Goal: Task Accomplishment & Management: Manage account settings

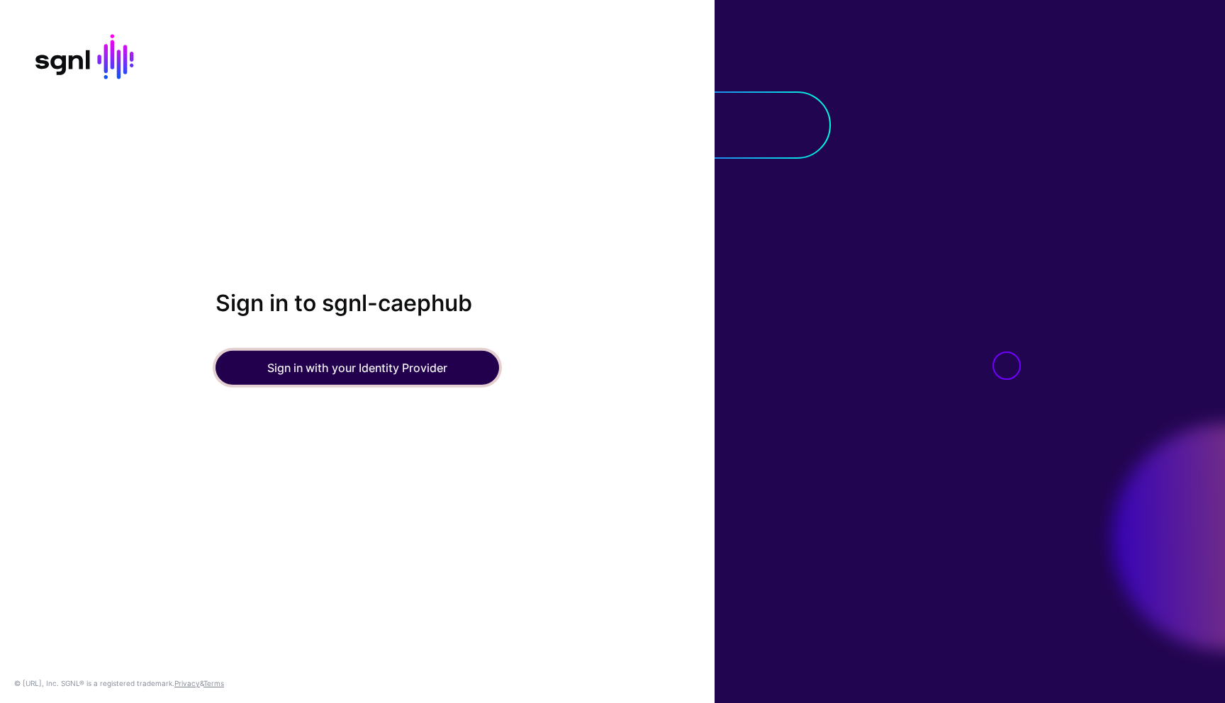
click at [310, 364] on button "Sign in with your Identity Provider" at bounding box center [357, 368] width 284 height 34
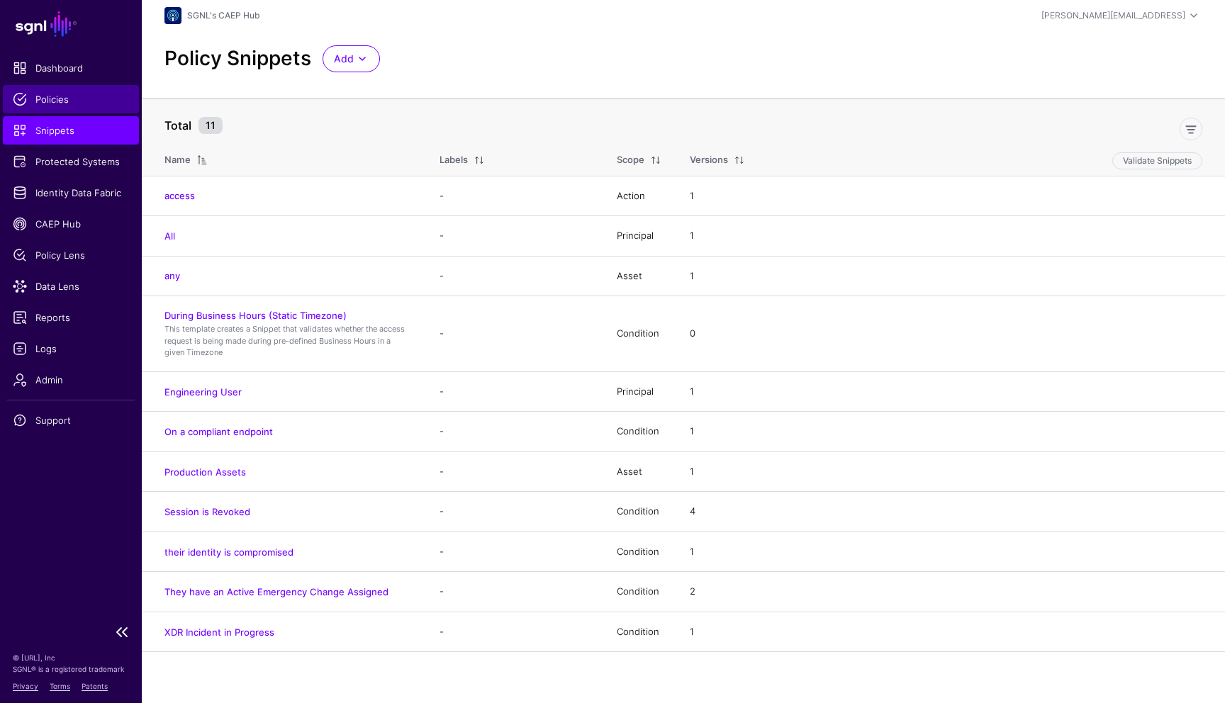
click at [55, 101] on span "Policies" at bounding box center [71, 99] width 116 height 14
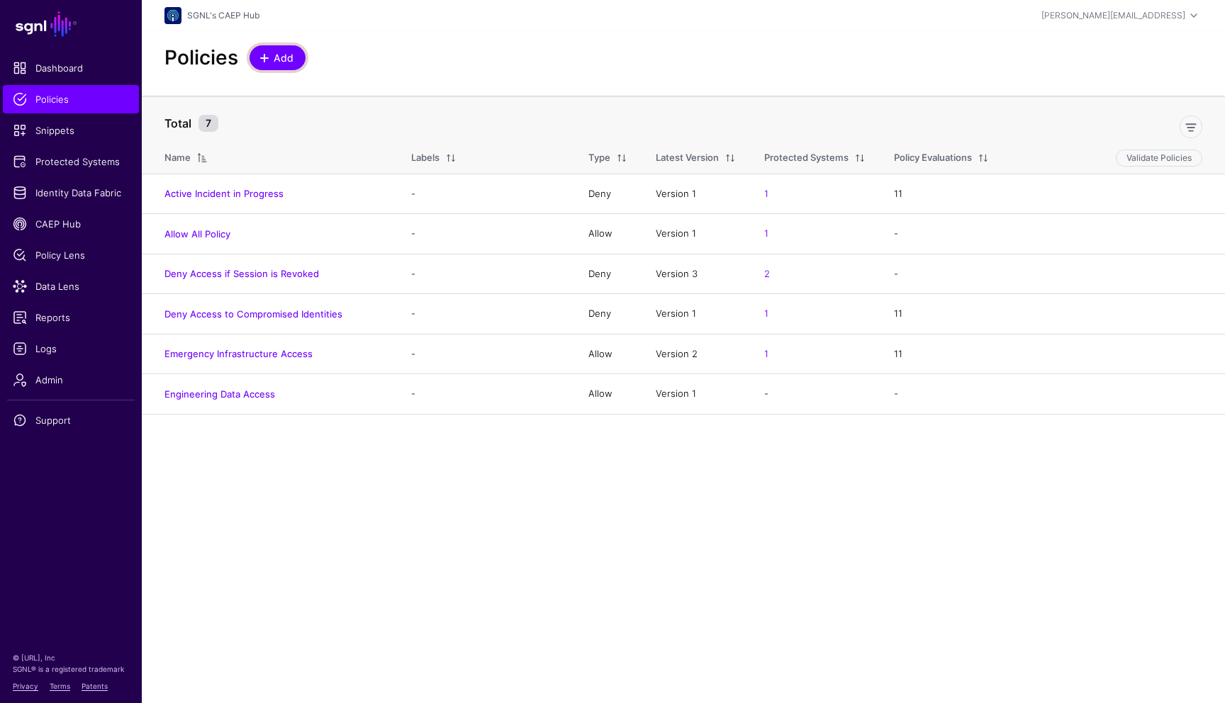
click at [282, 48] on link "Add" at bounding box center [277, 57] width 56 height 25
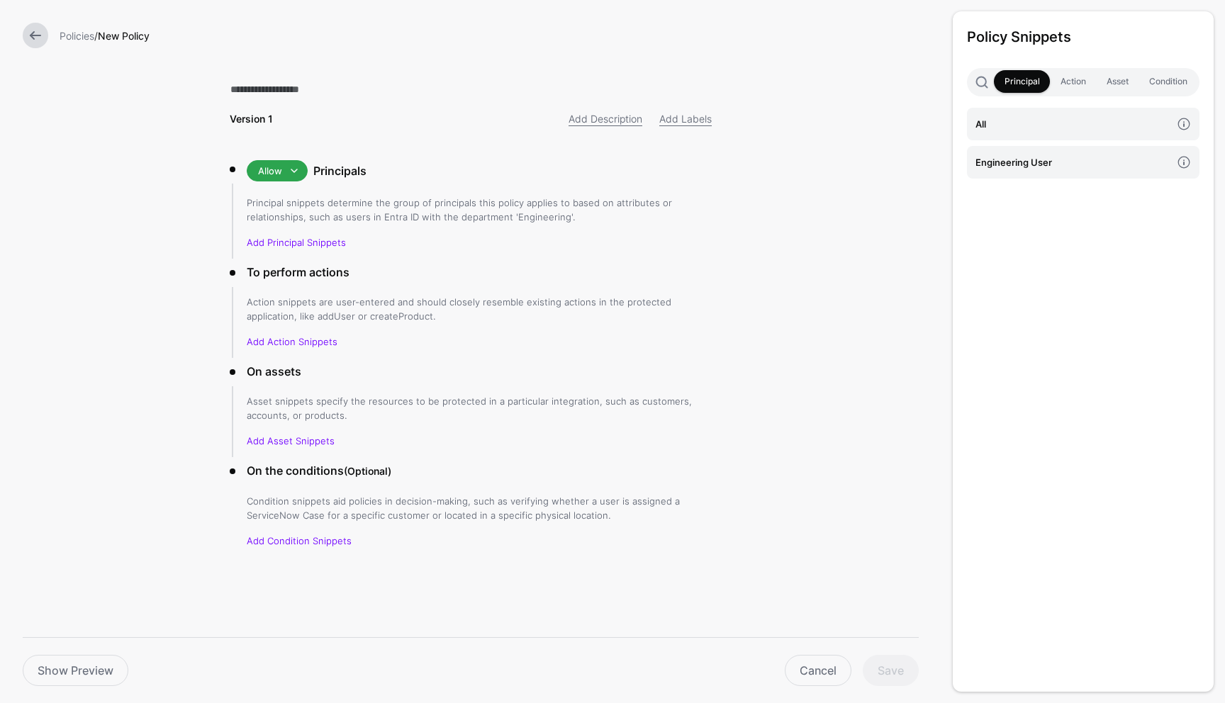
click at [37, 38] on link at bounding box center [36, 36] width 26 height 26
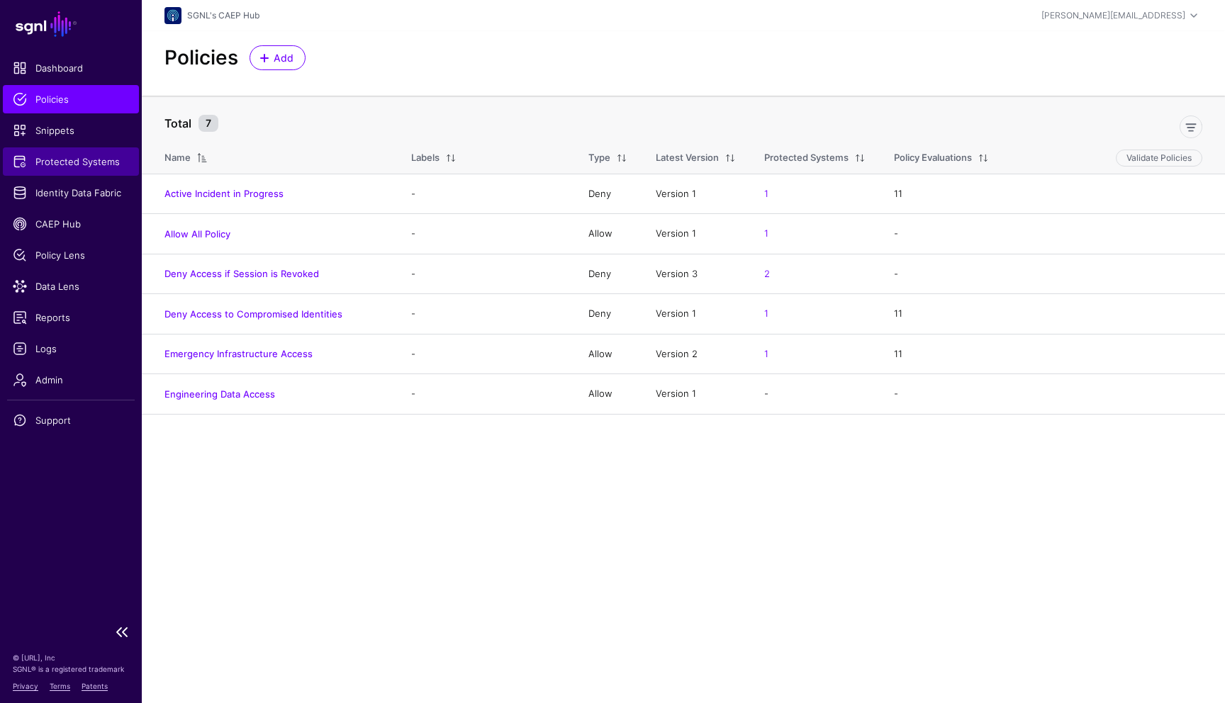
click at [66, 166] on span "Protected Systems" at bounding box center [71, 162] width 116 height 14
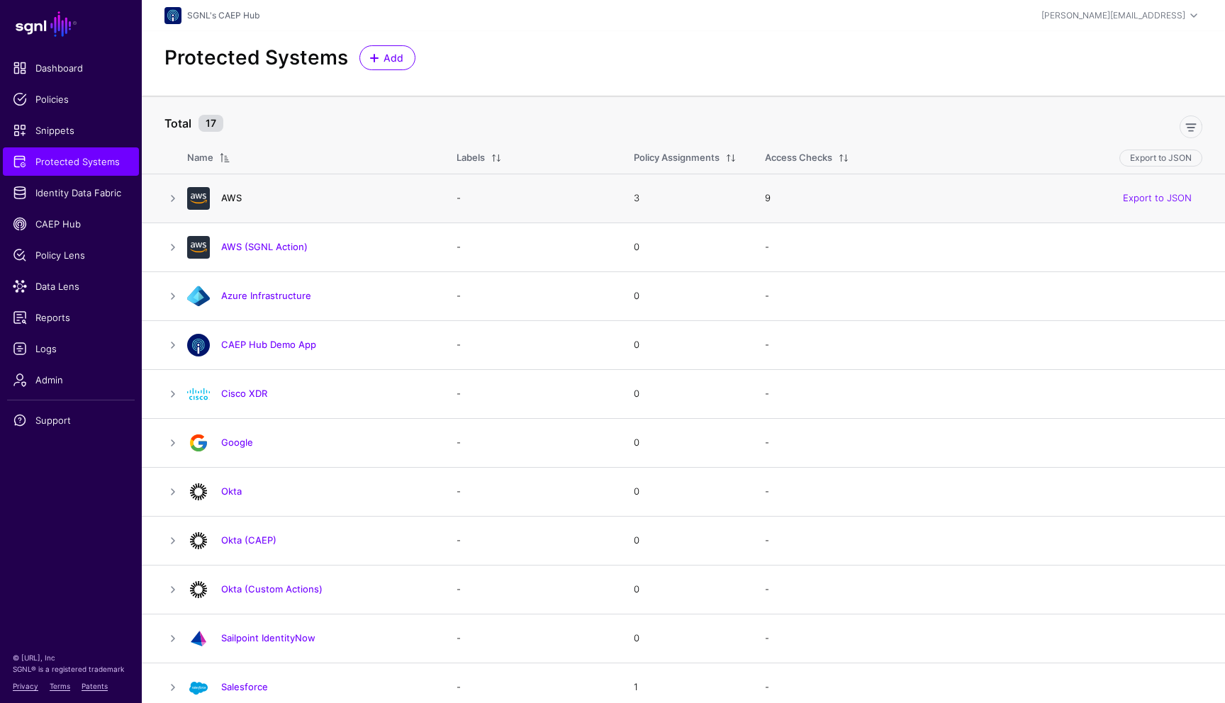
click at [230, 196] on link "AWS" at bounding box center [231, 197] width 21 height 11
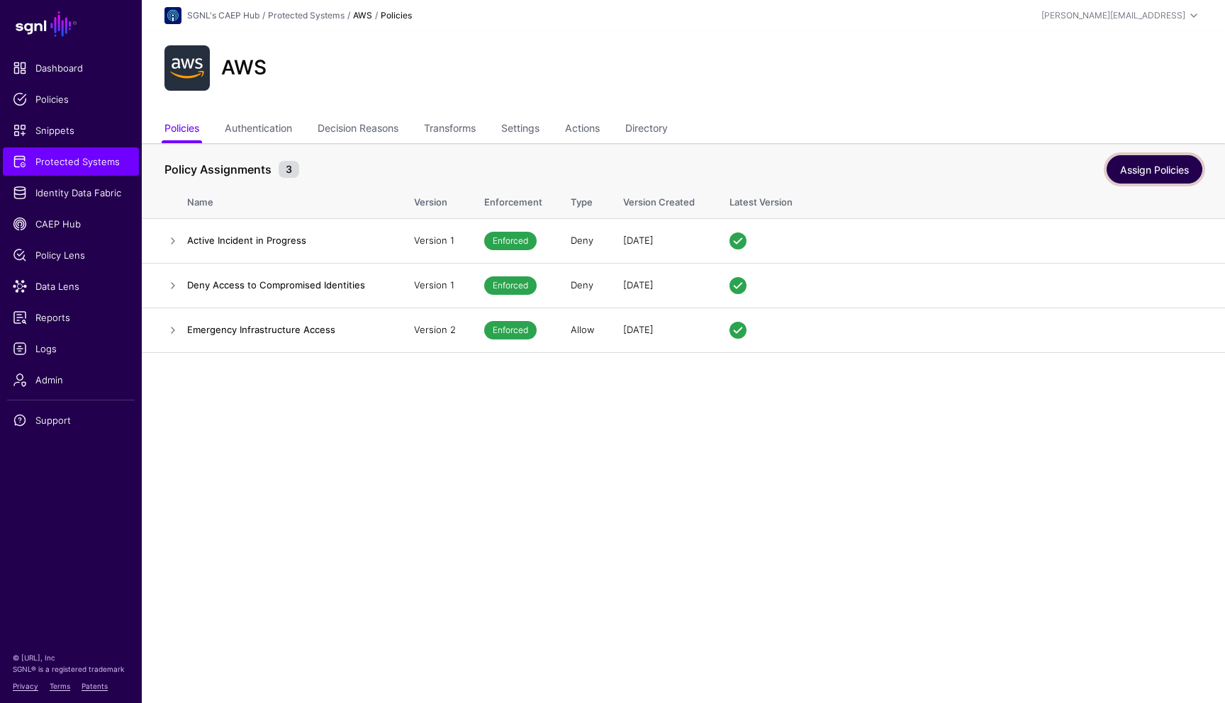
click at [1118, 171] on link "Assign Policies" at bounding box center [1154, 169] width 96 height 28
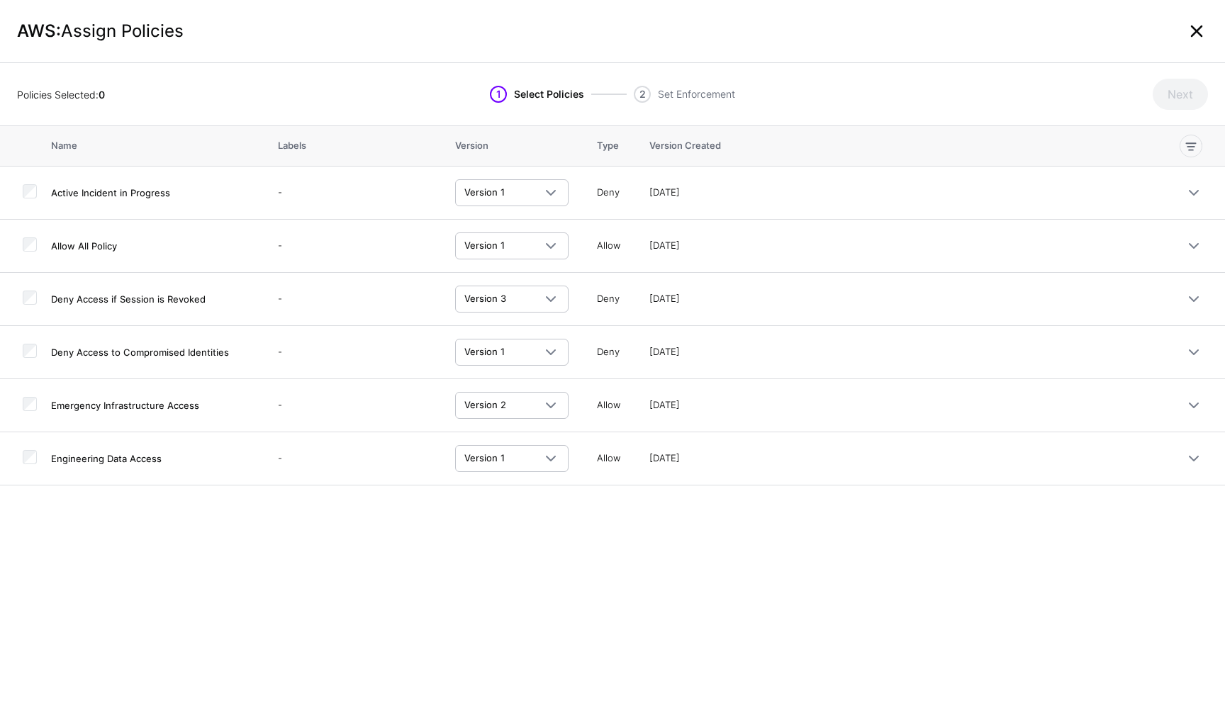
click at [1194, 24] on link at bounding box center [1196, 31] width 23 height 23
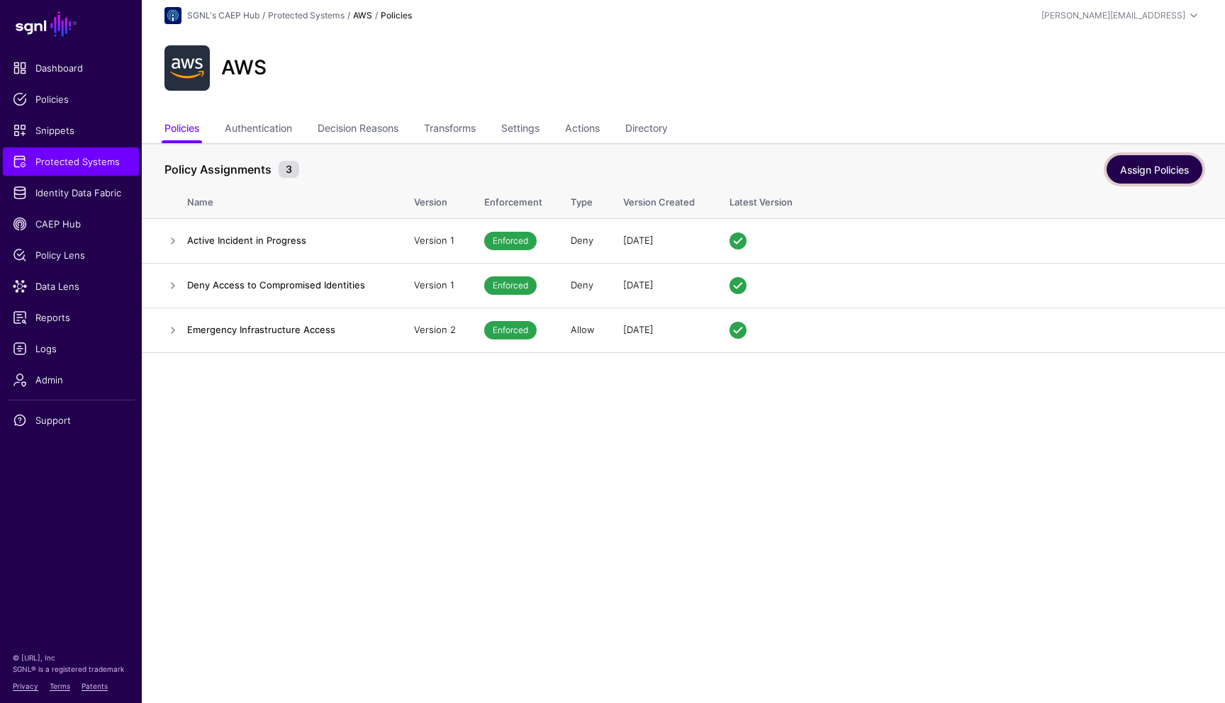
click at [1131, 169] on link "Assign Policies" at bounding box center [1154, 169] width 96 height 28
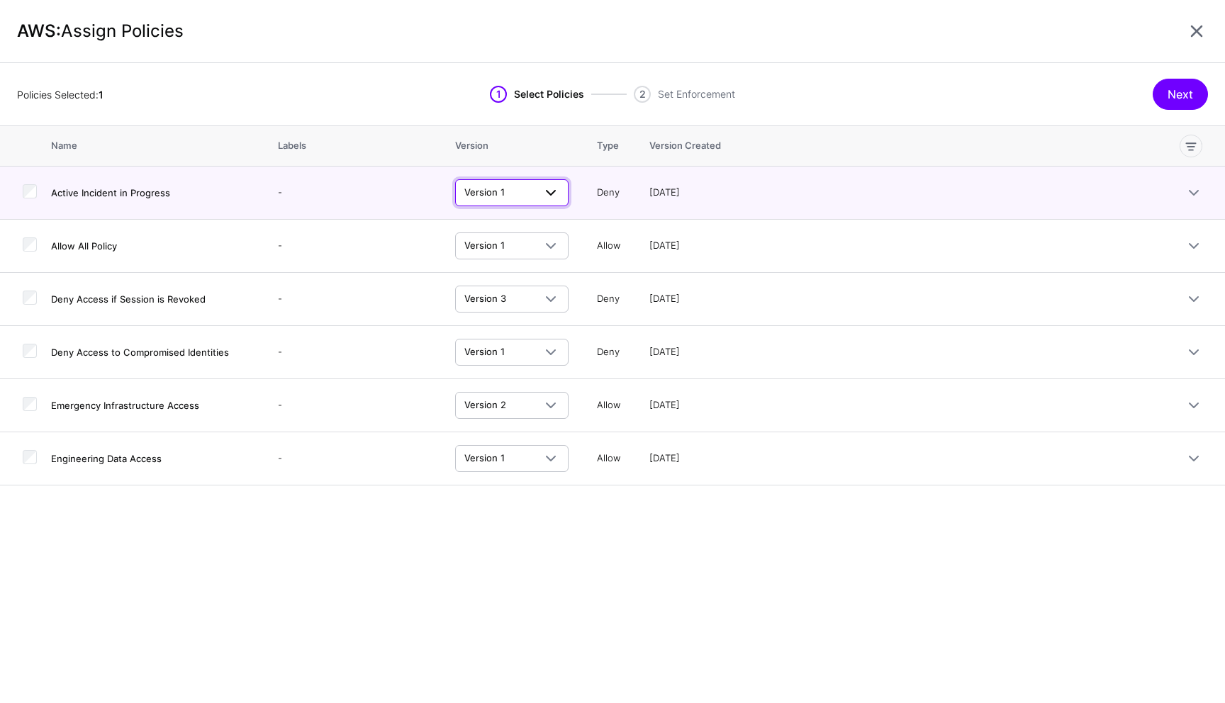
click at [499, 189] on span "Version 1" at bounding box center [484, 191] width 40 height 11
click at [498, 161] on th "Version" at bounding box center [512, 146] width 142 height 40
click at [1189, 93] on button "Next" at bounding box center [1180, 94] width 55 height 31
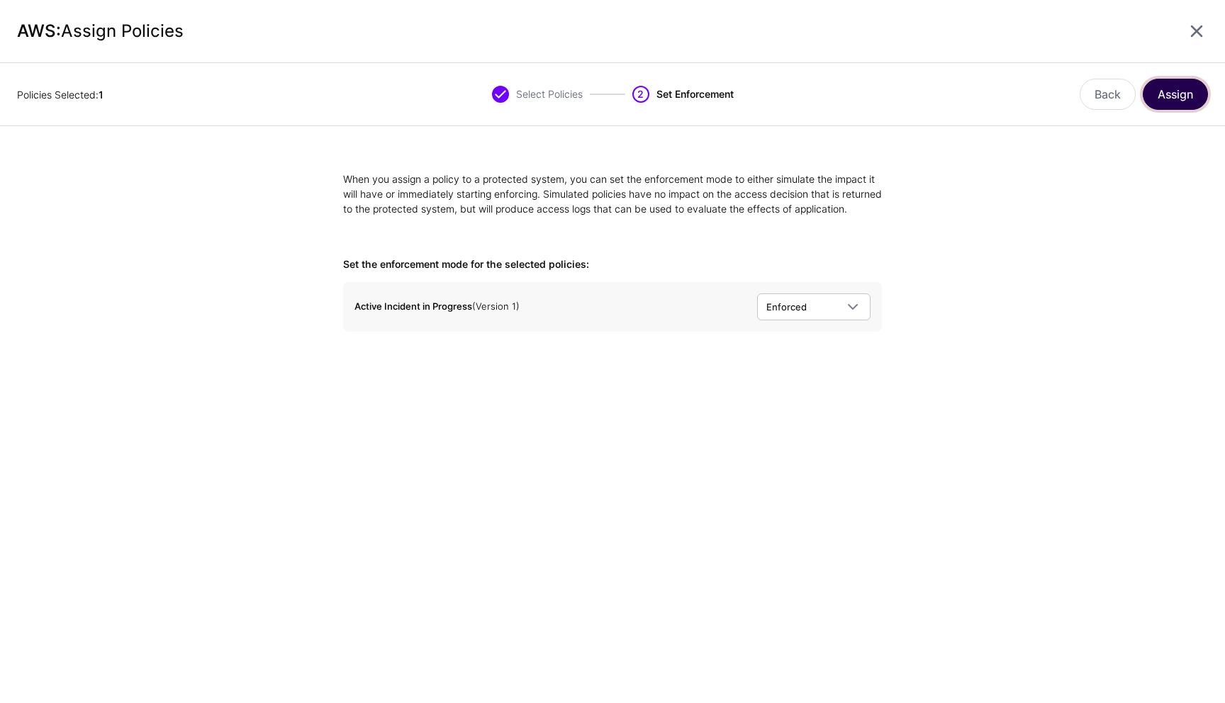
click at [1165, 97] on button "Assign" at bounding box center [1175, 94] width 65 height 31
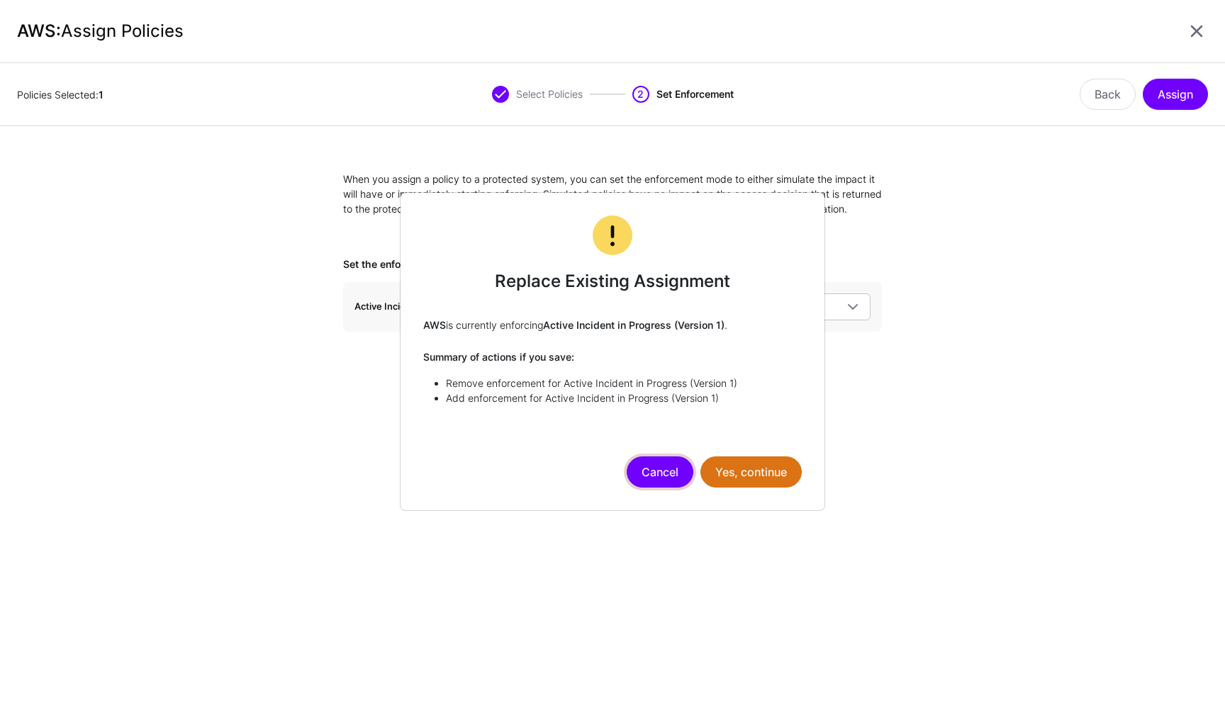
click at [660, 466] on button "Cancel" at bounding box center [660, 471] width 67 height 31
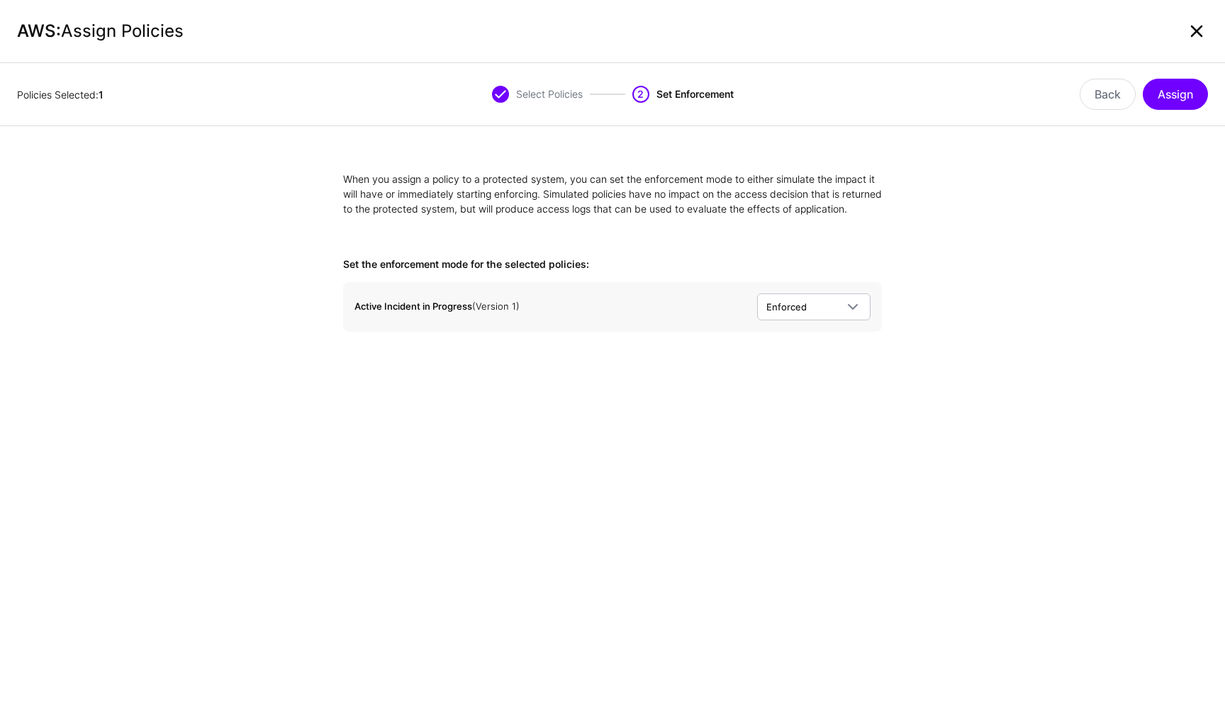
click at [1207, 35] on link at bounding box center [1196, 31] width 23 height 23
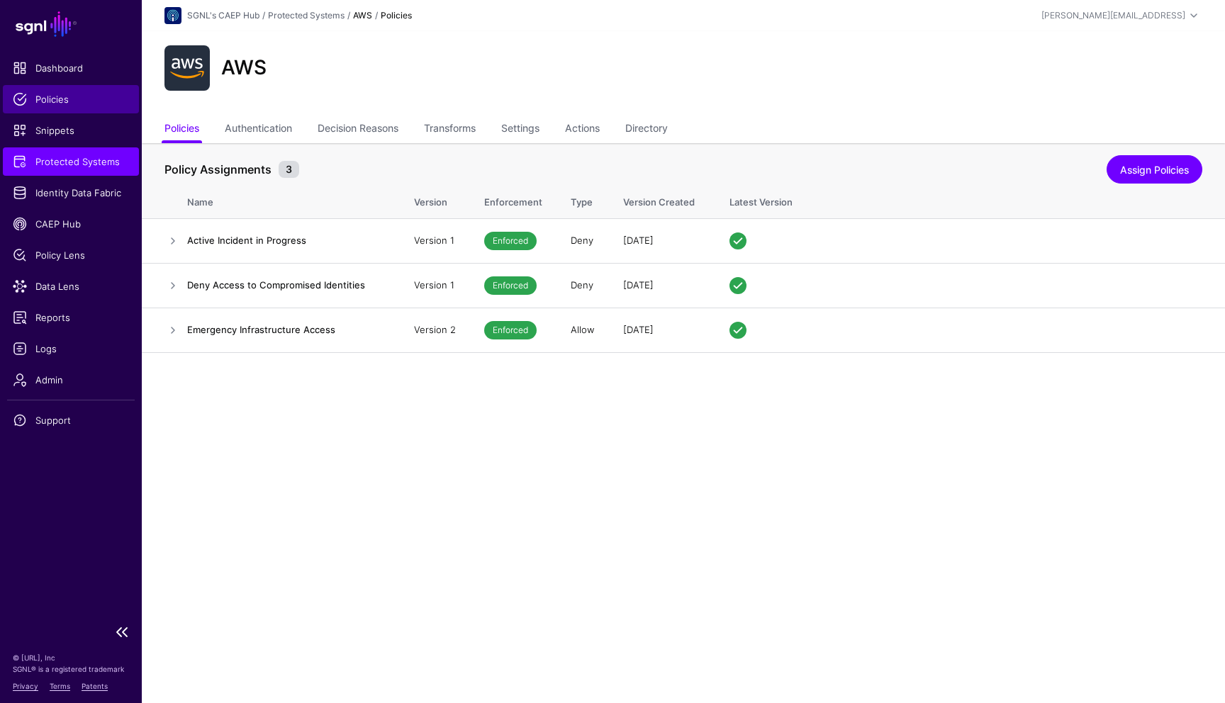
click at [48, 101] on span "Policies" at bounding box center [71, 99] width 116 height 14
